Goal: Submit feedback/report problem: Submit feedback/report problem

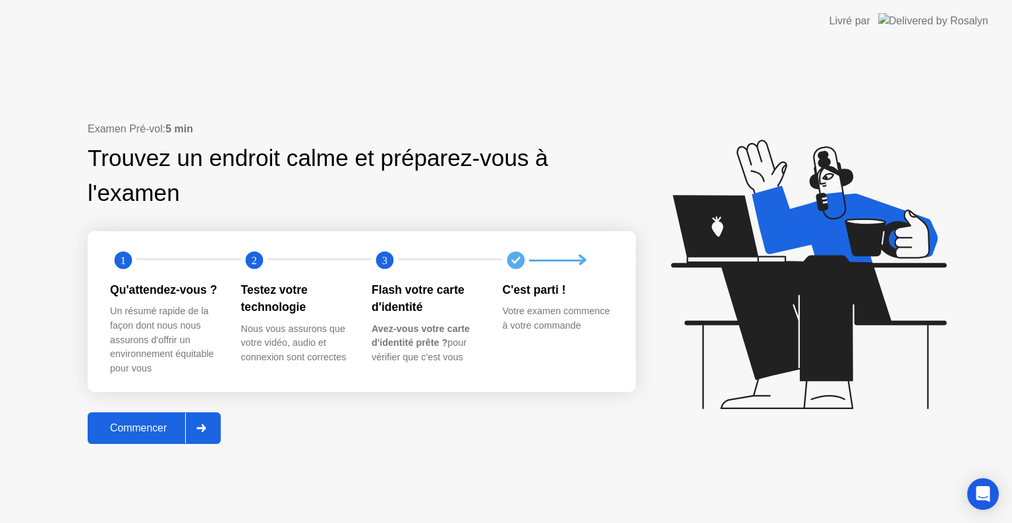
click at [130, 434] on div "Commencer" at bounding box center [139, 428] width 94 height 12
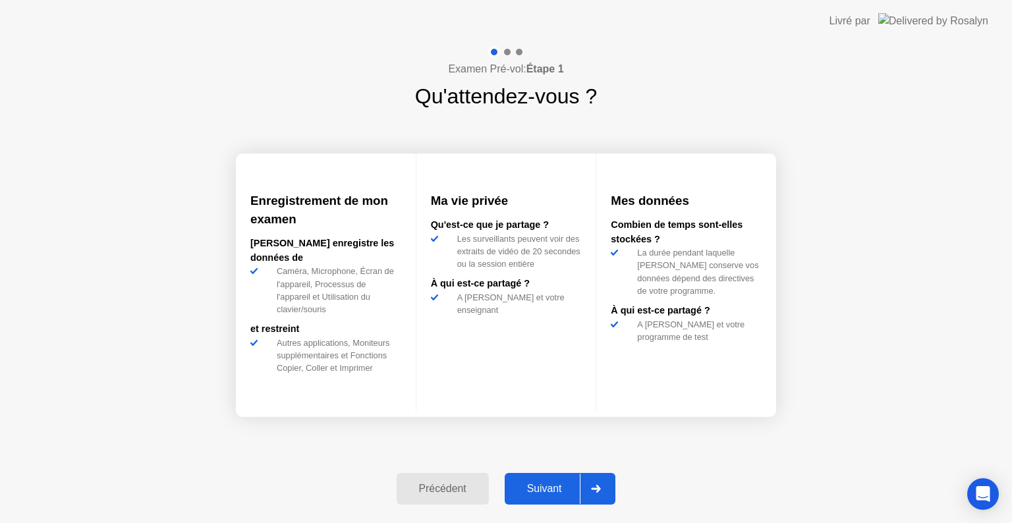
click at [604, 496] on div at bounding box center [596, 489] width 32 height 30
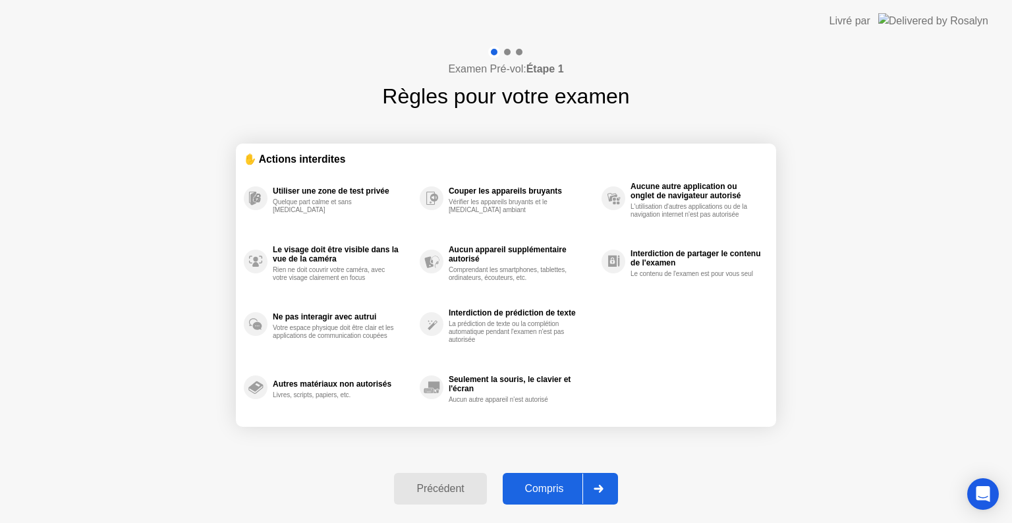
click at [604, 496] on div at bounding box center [598, 489] width 32 height 30
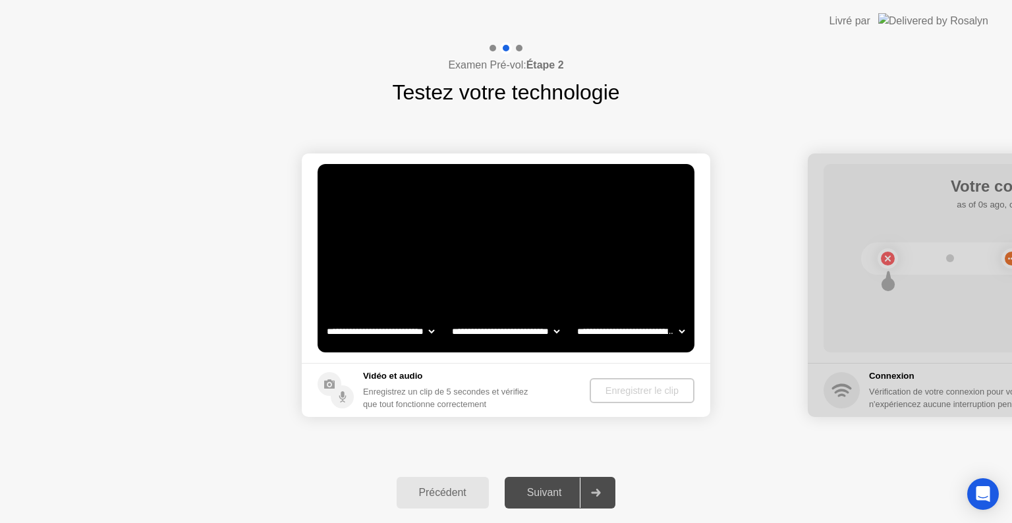
select select "**********"
select select "*******"
click at [630, 395] on div "Enregistrer le clip" at bounding box center [643, 390] width 94 height 11
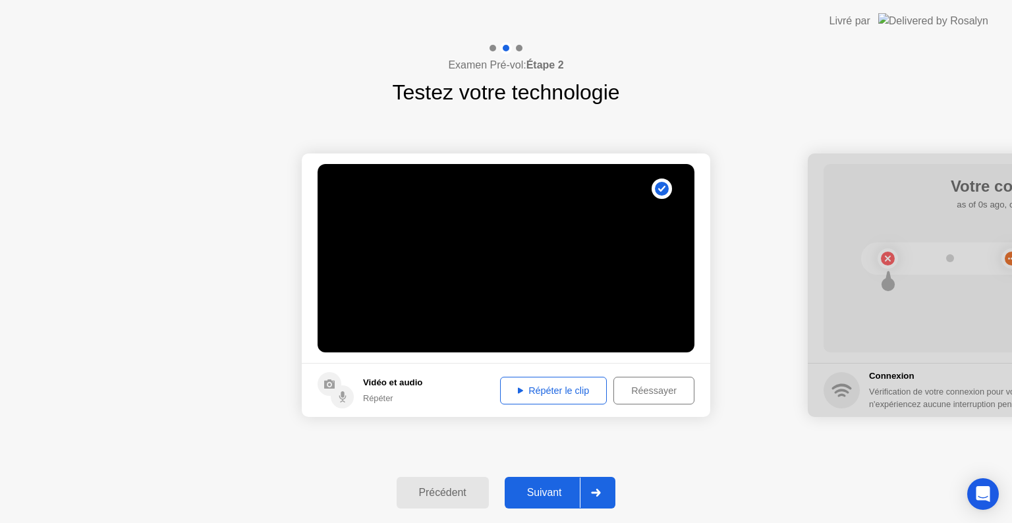
click at [550, 493] on div "Suivant" at bounding box center [545, 493] width 72 height 12
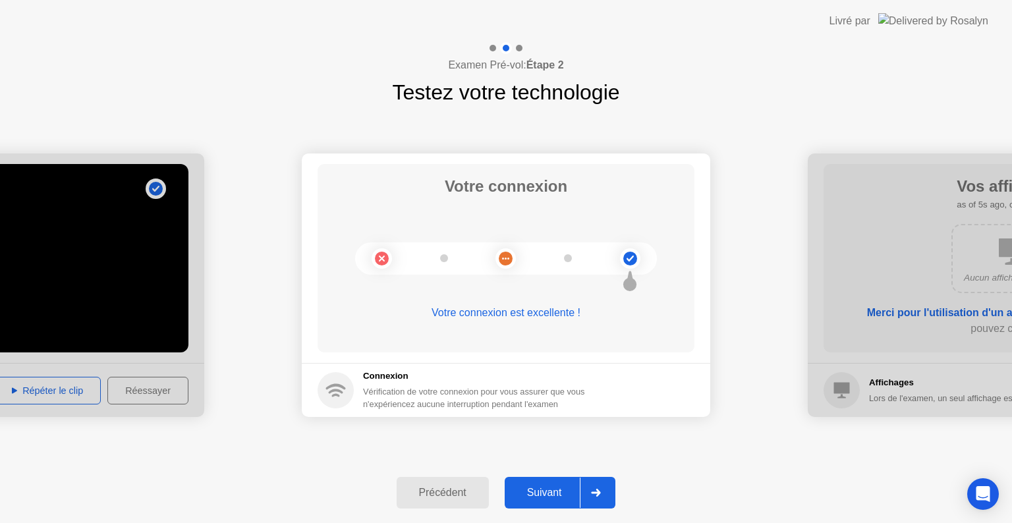
click at [611, 493] on div at bounding box center [596, 493] width 32 height 30
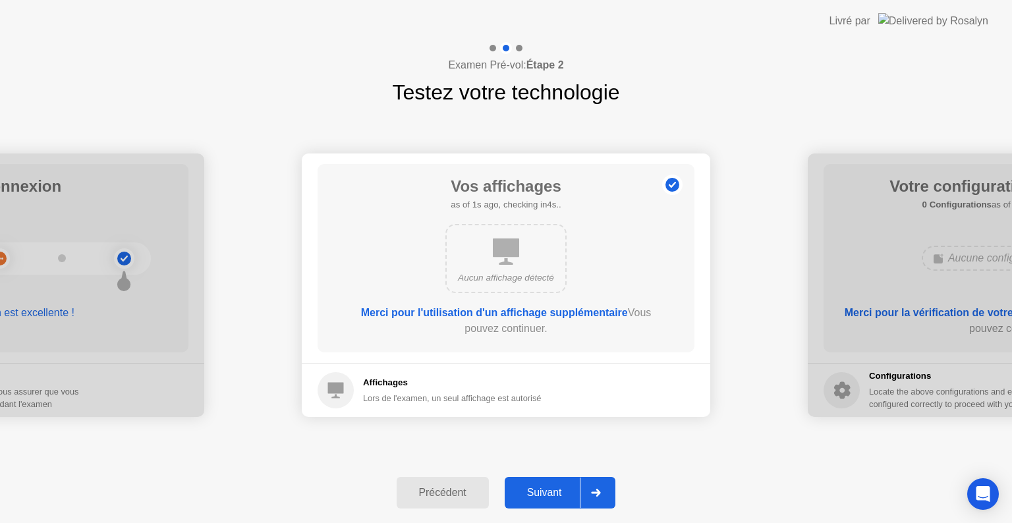
click at [611, 493] on div at bounding box center [596, 493] width 32 height 30
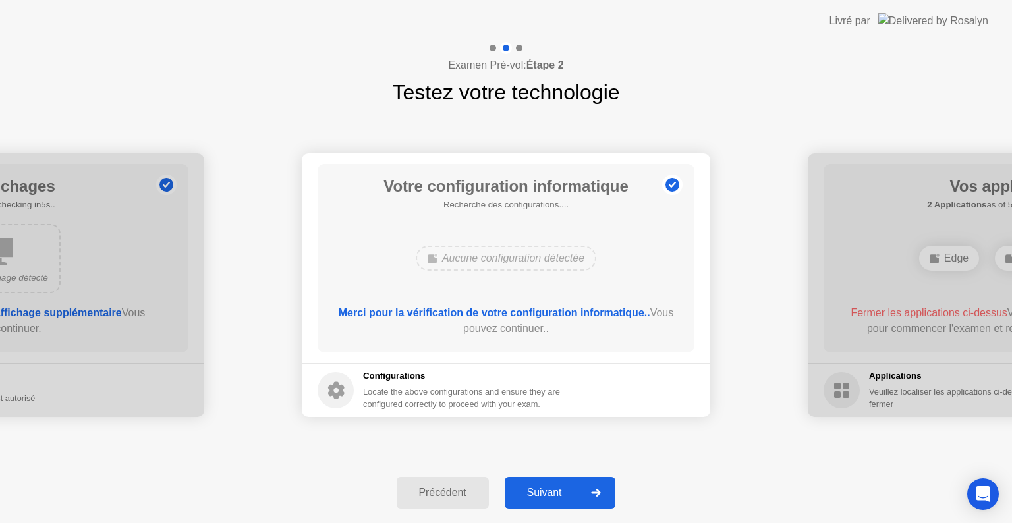
click at [611, 493] on div at bounding box center [596, 493] width 32 height 30
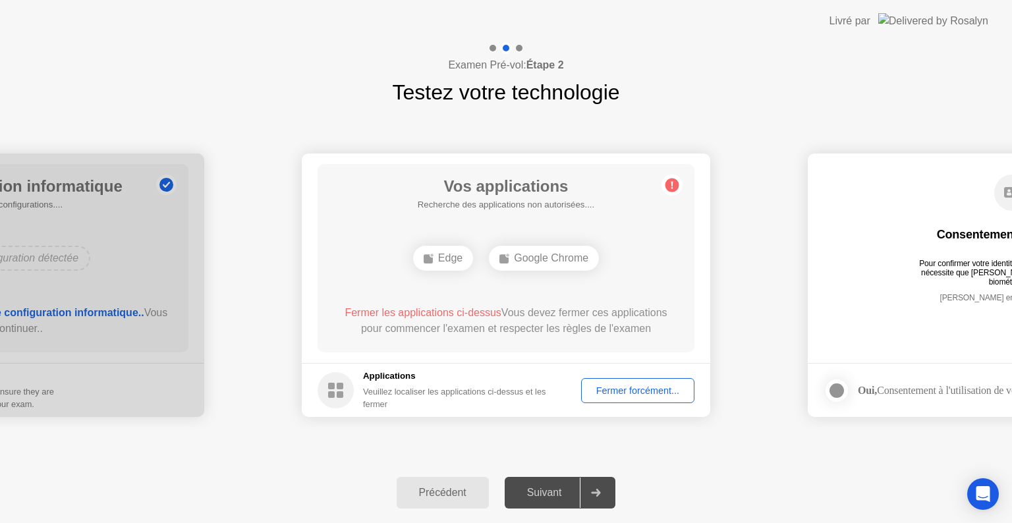
click at [690, 392] on button "Fermer forcément..." at bounding box center [637, 390] width 113 height 25
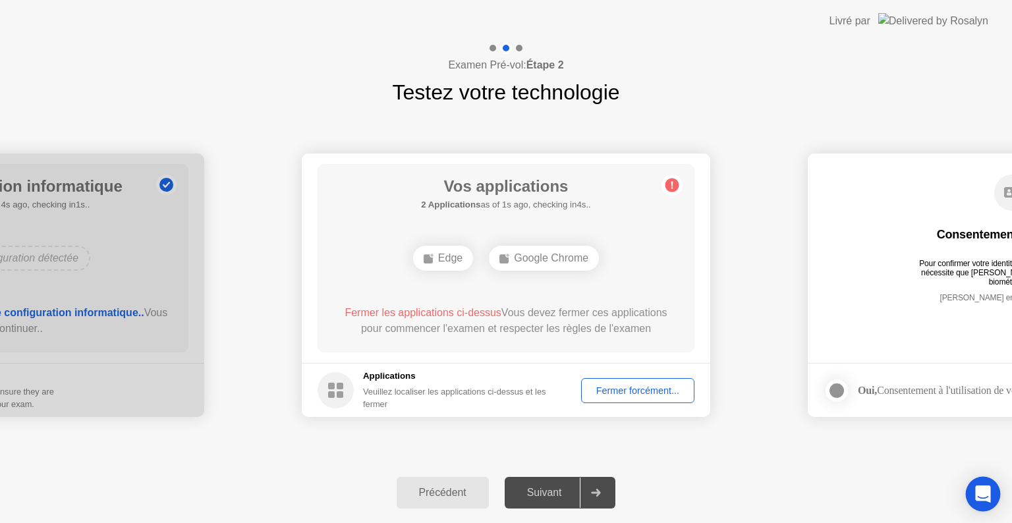
click at [986, 493] on icon "Open Intercom Messenger" at bounding box center [982, 493] width 15 height 17
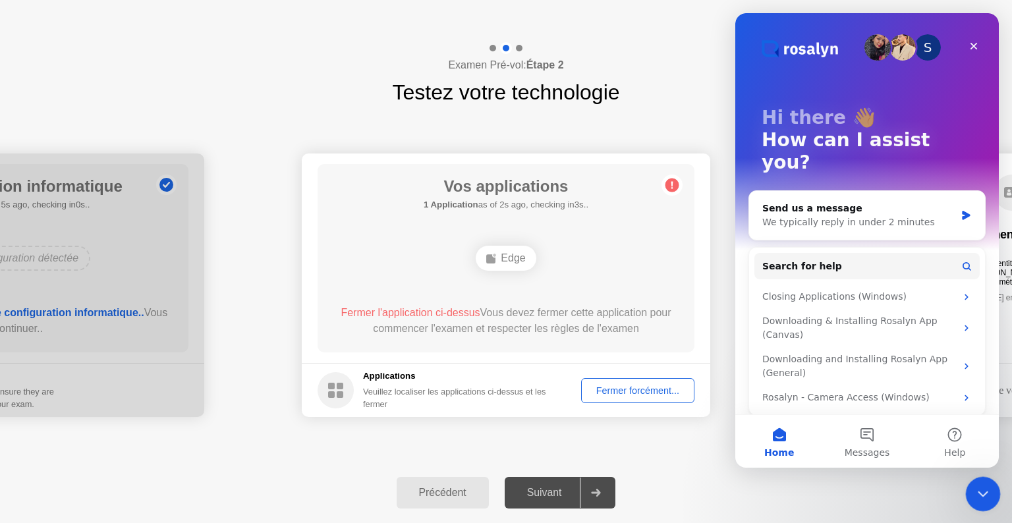
click at [978, 491] on icon "Close Intercom Messenger" at bounding box center [980, 491] width 9 height 5
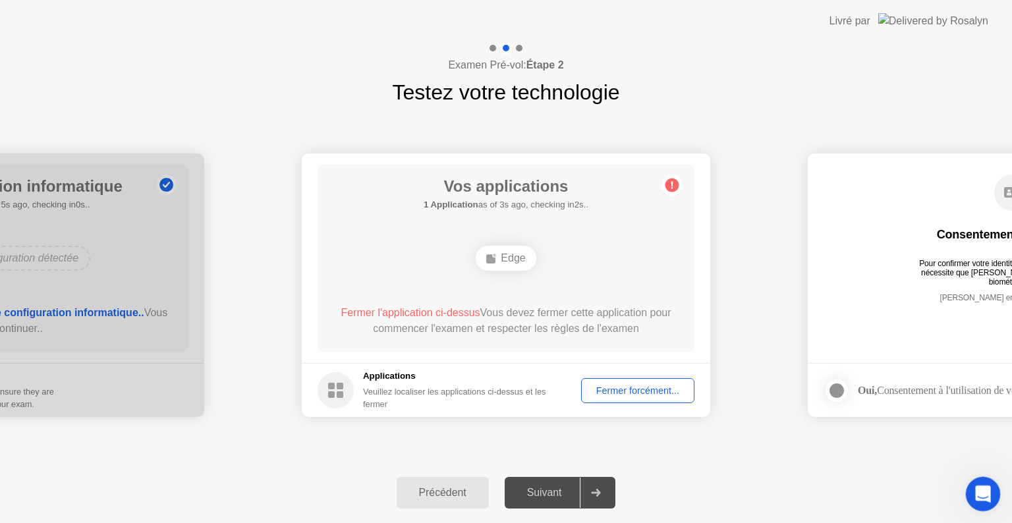
click at [978, 491] on icon "Open Intercom Messenger" at bounding box center [981, 493] width 22 height 22
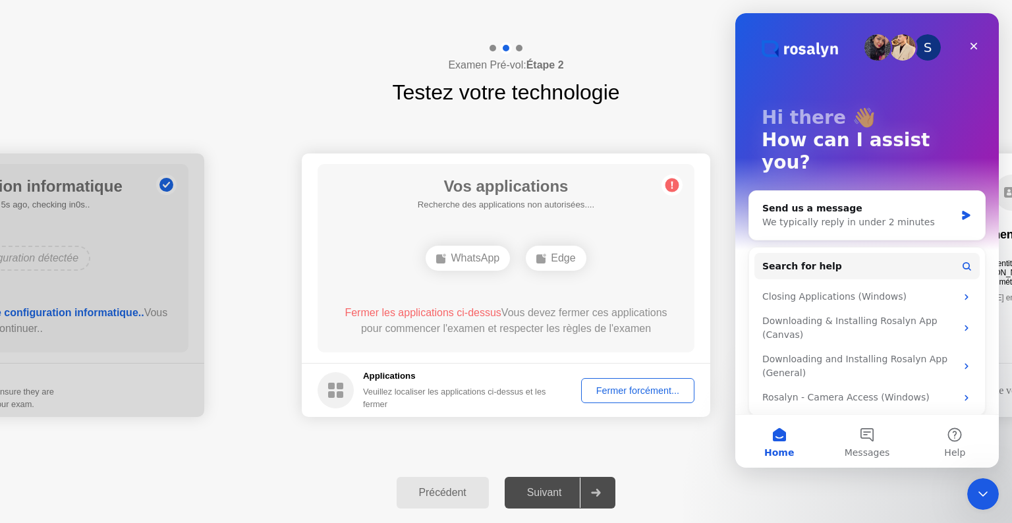
click at [634, 395] on div "Fermer forcément..." at bounding box center [638, 390] width 104 height 11
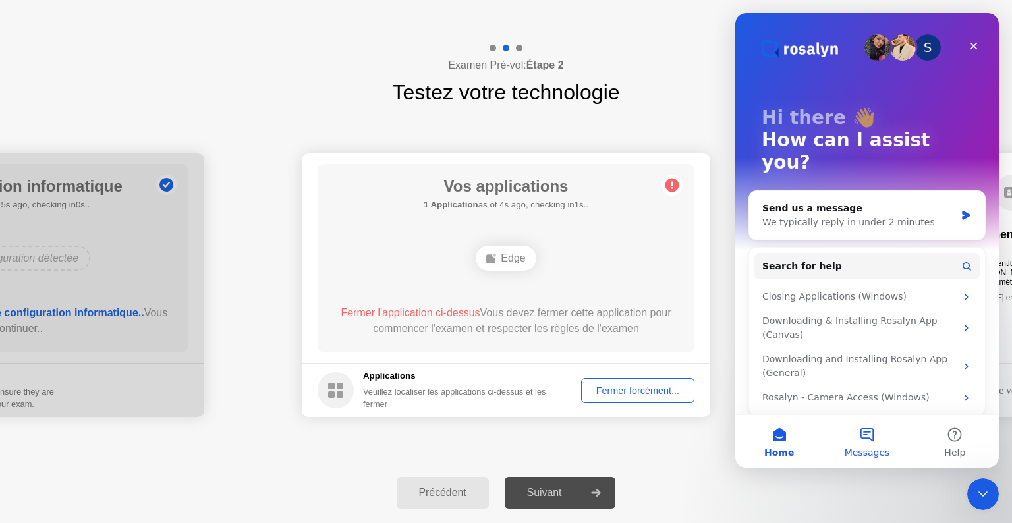
click at [872, 439] on button "Messages" at bounding box center [867, 441] width 88 height 53
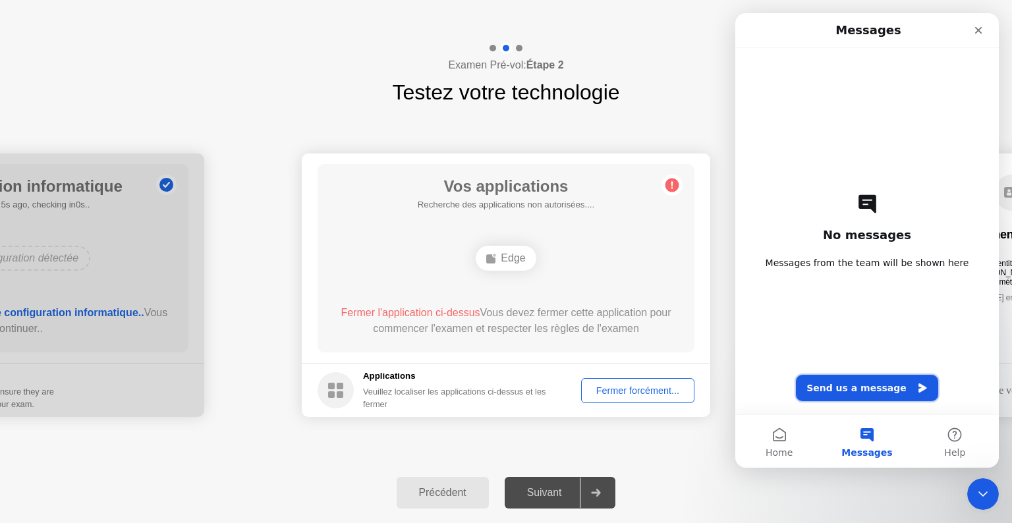
click at [867, 390] on button "Send us a message" at bounding box center [867, 388] width 142 height 26
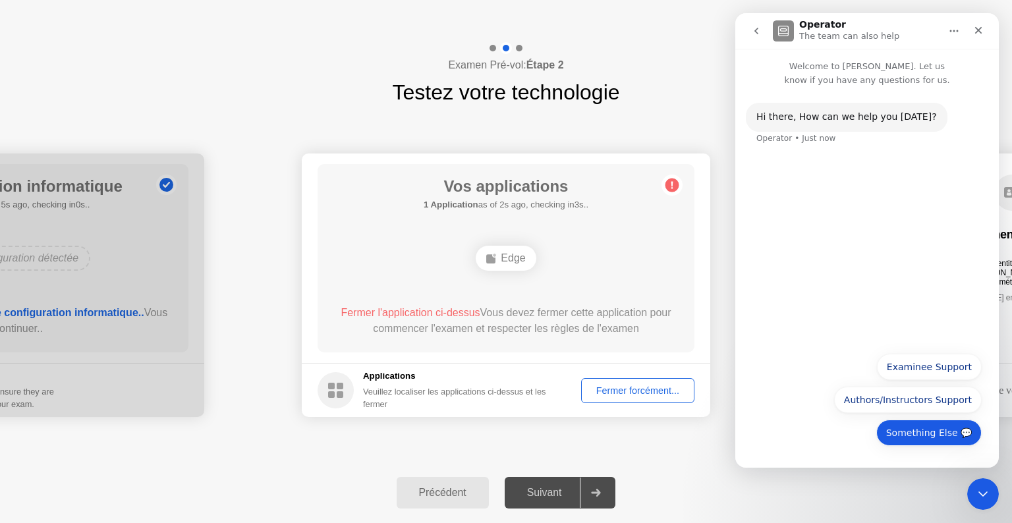
click at [903, 429] on button "Something Else 💬" at bounding box center [928, 433] width 105 height 26
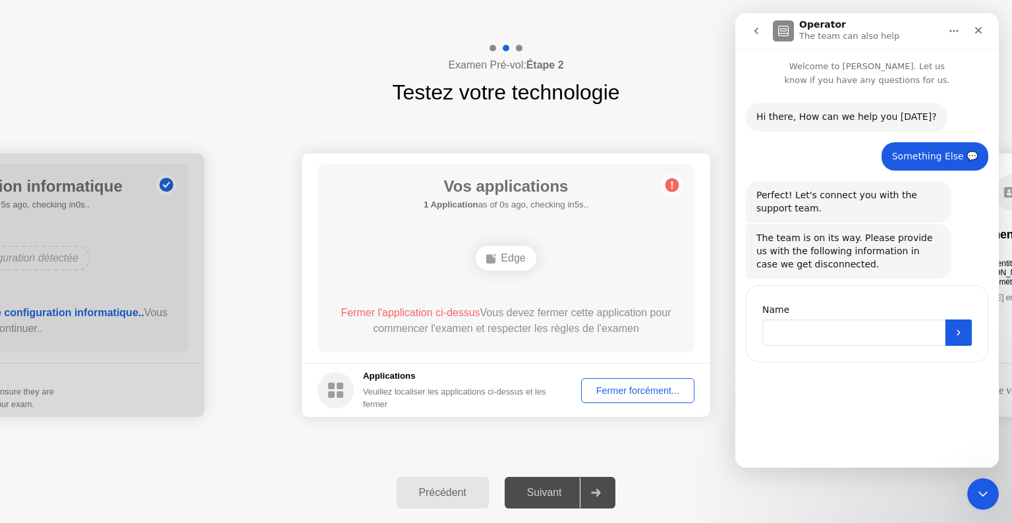
click at [812, 331] on input "Name" at bounding box center [853, 332] width 183 height 26
type input "*******"
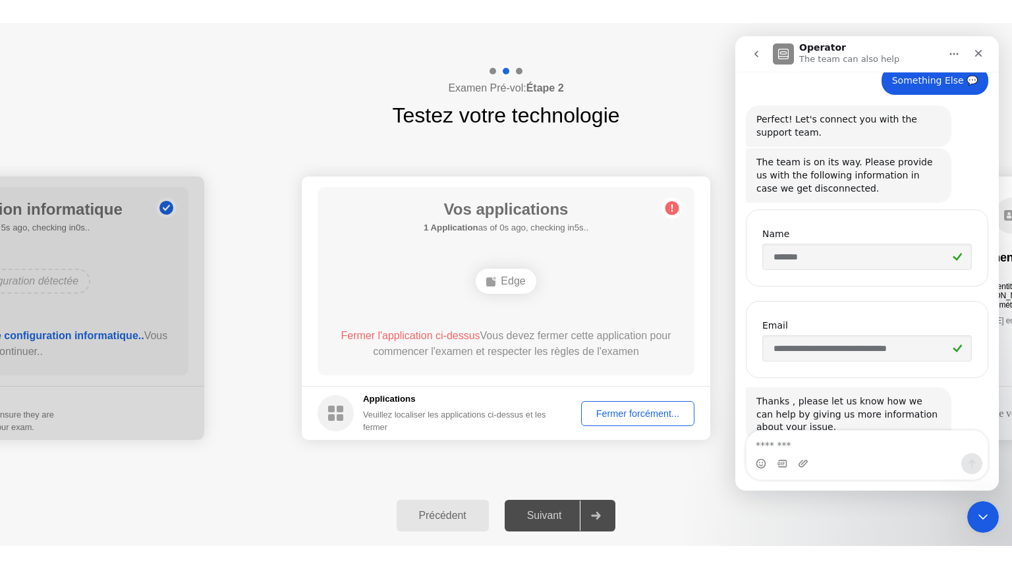
scroll to position [137, 0]
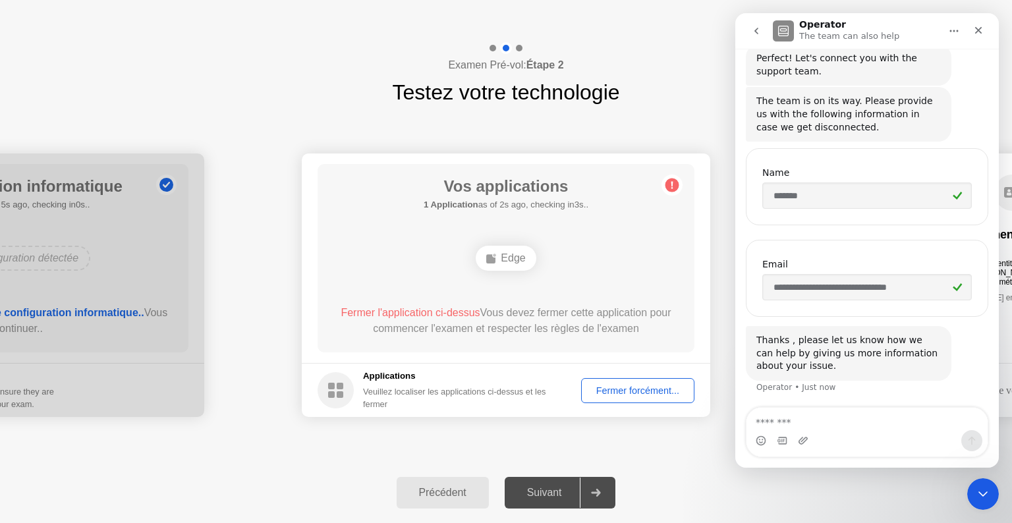
click at [858, 426] on textarea "Message…" at bounding box center [866, 419] width 241 height 22
click at [630, 390] on div "Fermer forcément..." at bounding box center [638, 390] width 104 height 11
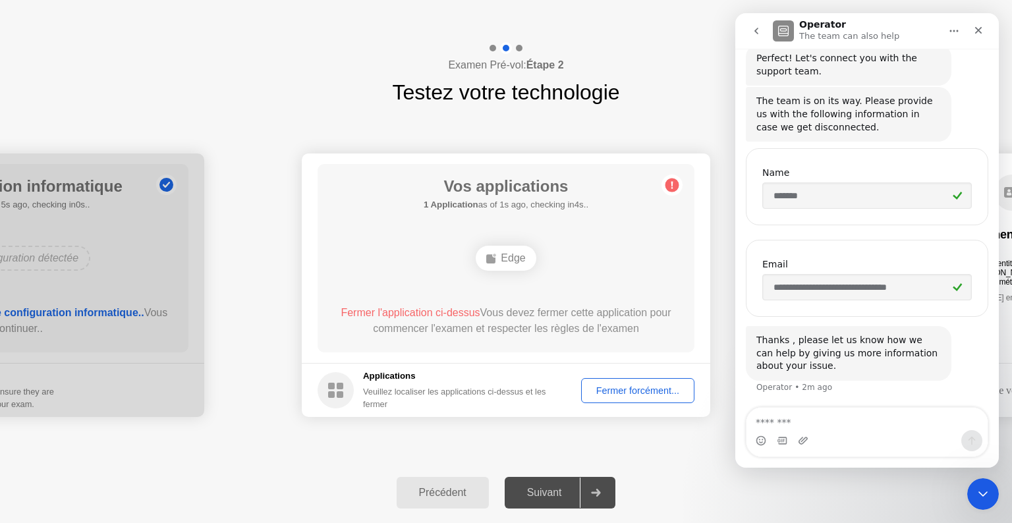
click at [629, 391] on div "Fermer forcément..." at bounding box center [638, 390] width 104 height 11
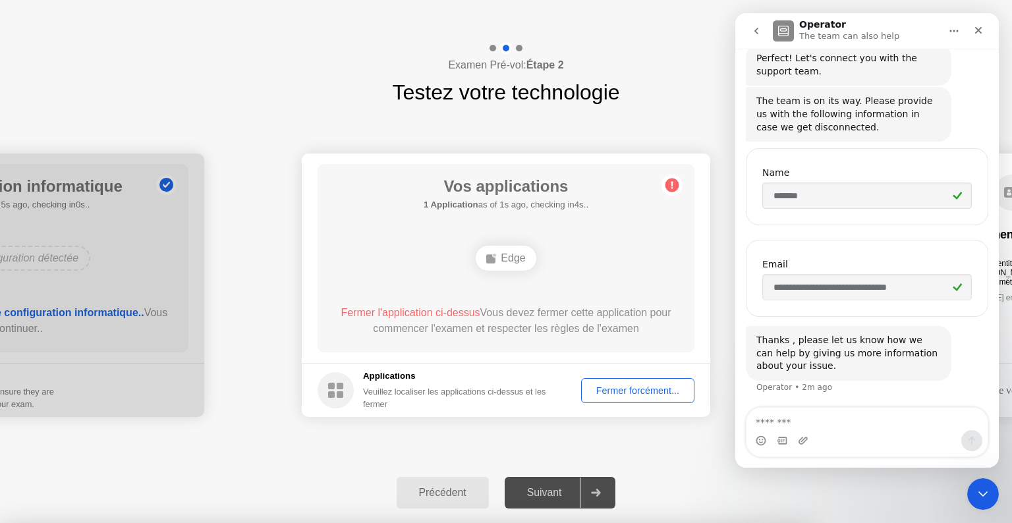
click at [629, 522] on div at bounding box center [506, 523] width 1012 height 0
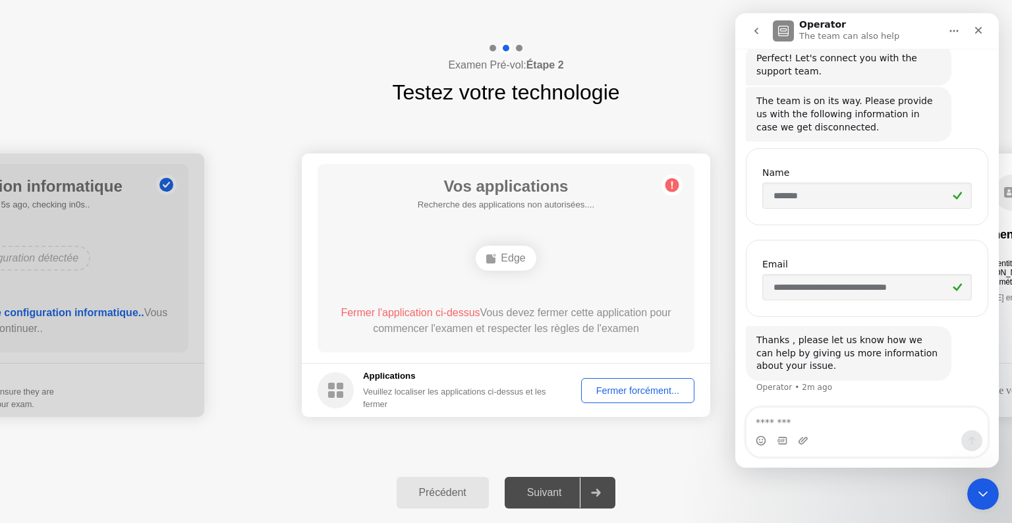
click at [634, 391] on div "Fermer forcément..." at bounding box center [638, 390] width 104 height 11
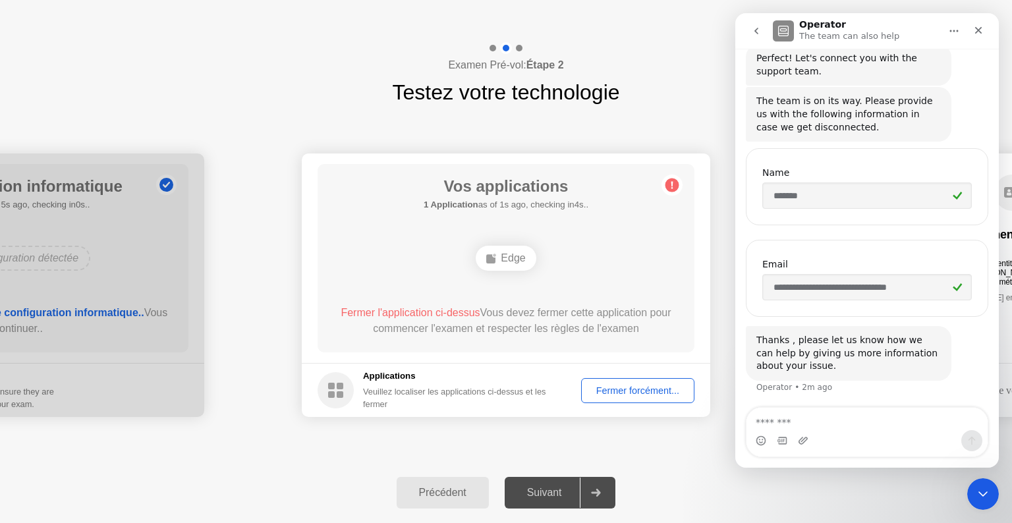
click at [659, 393] on div "Fermer forcément..." at bounding box center [638, 390] width 104 height 11
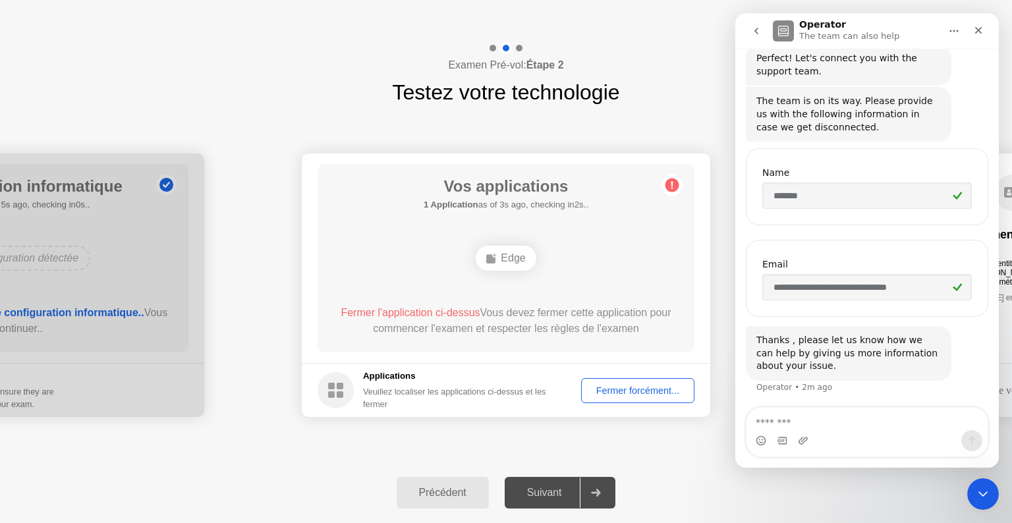
click at [629, 392] on div "Fermer forcément..." at bounding box center [638, 390] width 104 height 11
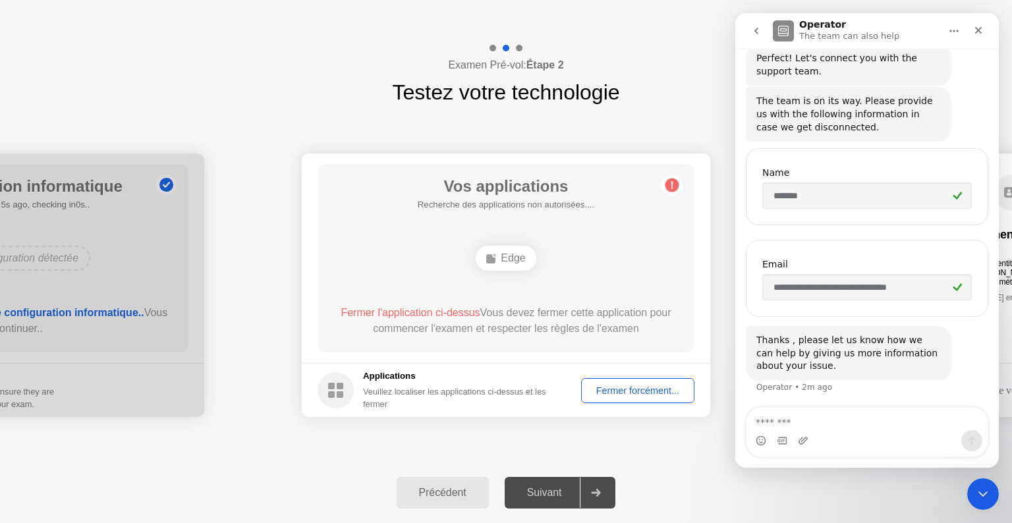
click at [618, 395] on div "Fermer forcément..." at bounding box center [638, 390] width 104 height 11
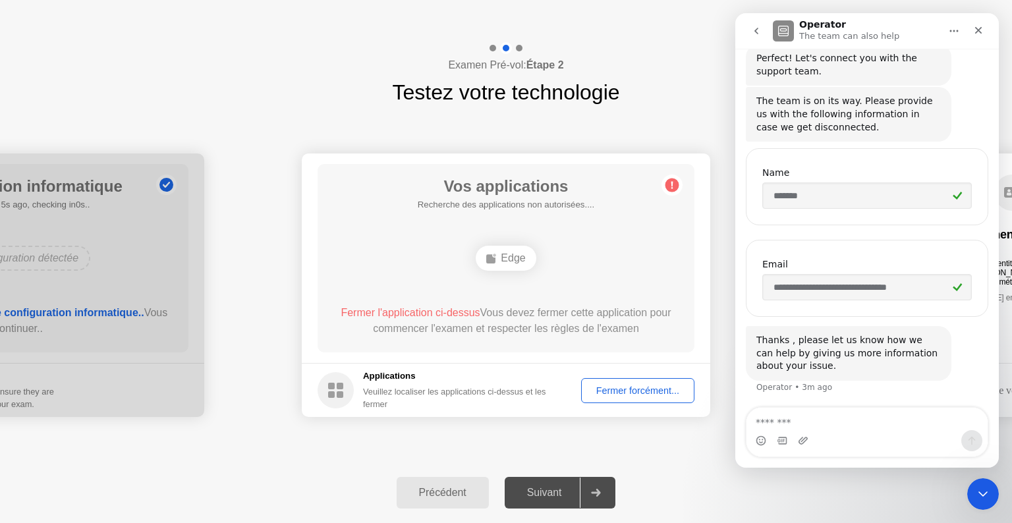
click at [628, 395] on div "Fermer forcément..." at bounding box center [638, 390] width 104 height 11
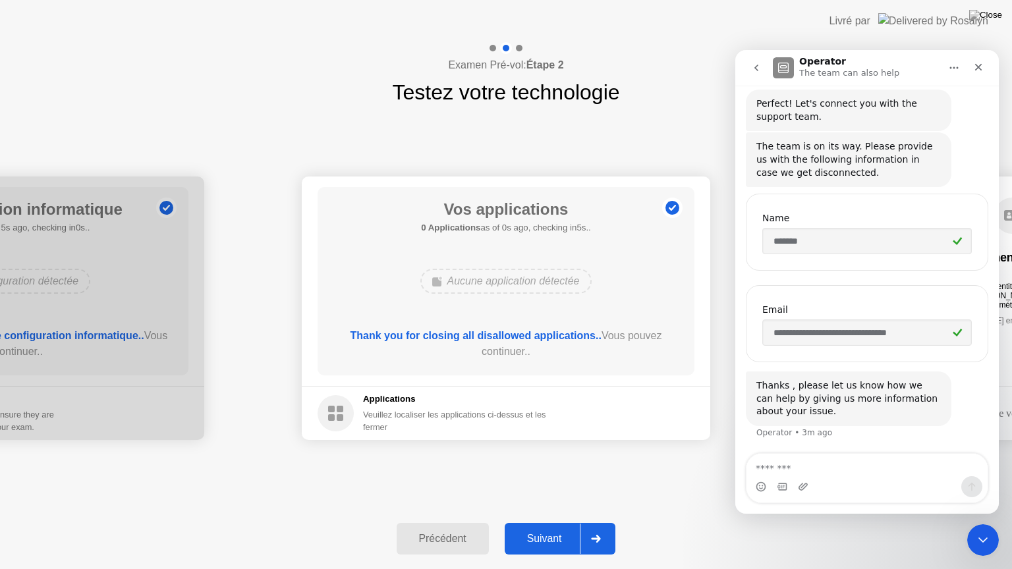
scroll to position [127, 0]
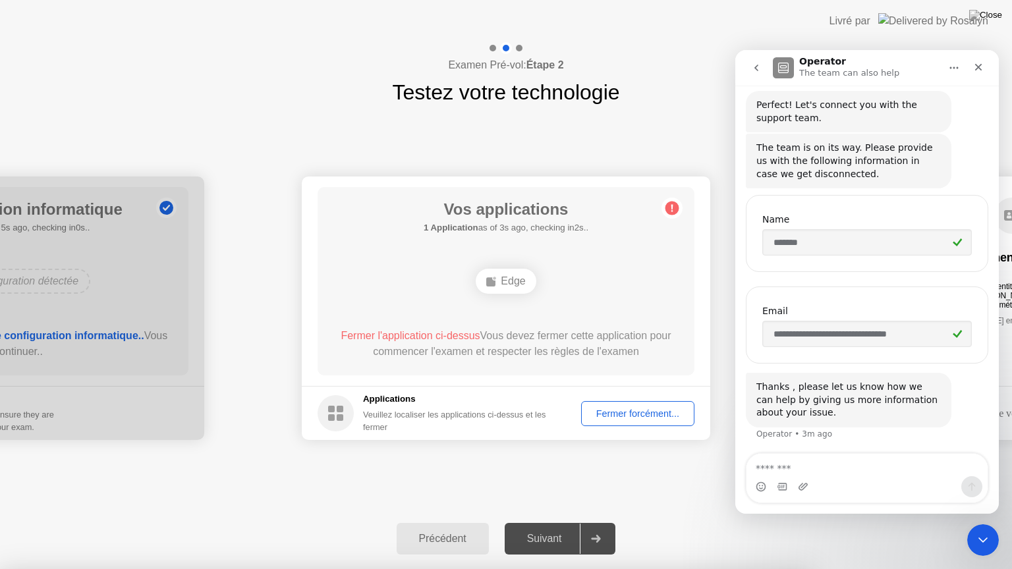
click at [975, 65] on icon "Close" at bounding box center [978, 67] width 11 height 11
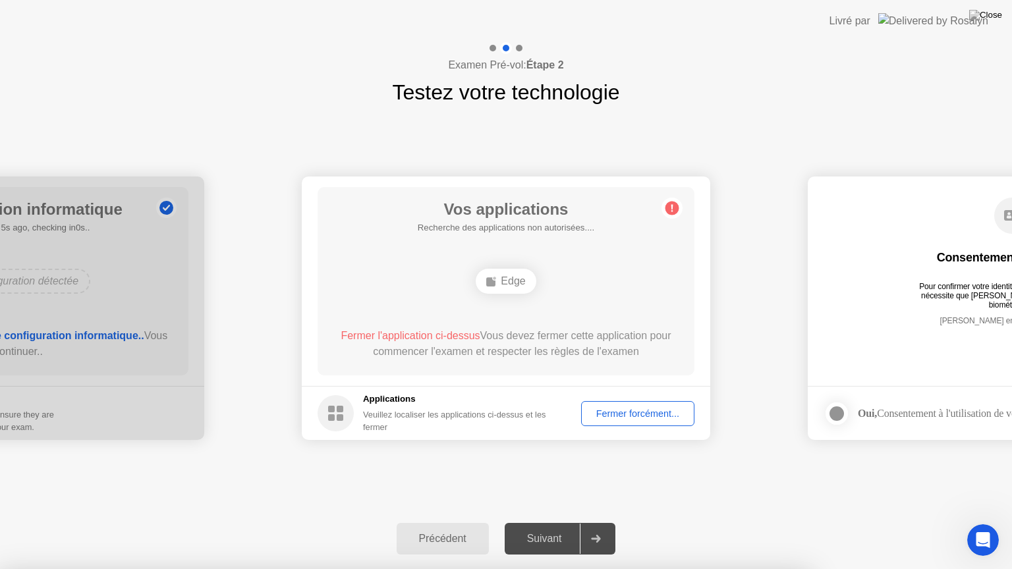
click at [664, 408] on div "Fermer forcément..." at bounding box center [638, 413] width 104 height 11
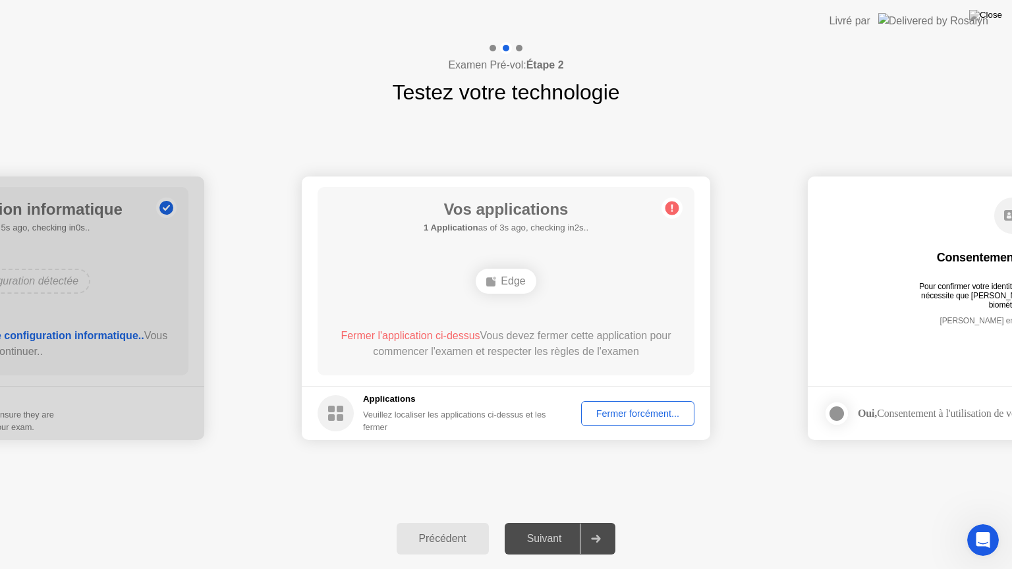
click at [664, 408] on div "Fermer forcément..." at bounding box center [638, 413] width 104 height 11
click at [379, 322] on div "Vos applications 1 Application as of 2s ago, checking in3s.. Edge Fermer l'appl…" at bounding box center [506, 281] width 377 height 188
click at [679, 461] on div "**********" at bounding box center [506, 308] width 1012 height 401
click at [742, 122] on div "**********" at bounding box center [506, 308] width 1012 height 401
